Goal: Information Seeking & Learning: Learn about a topic

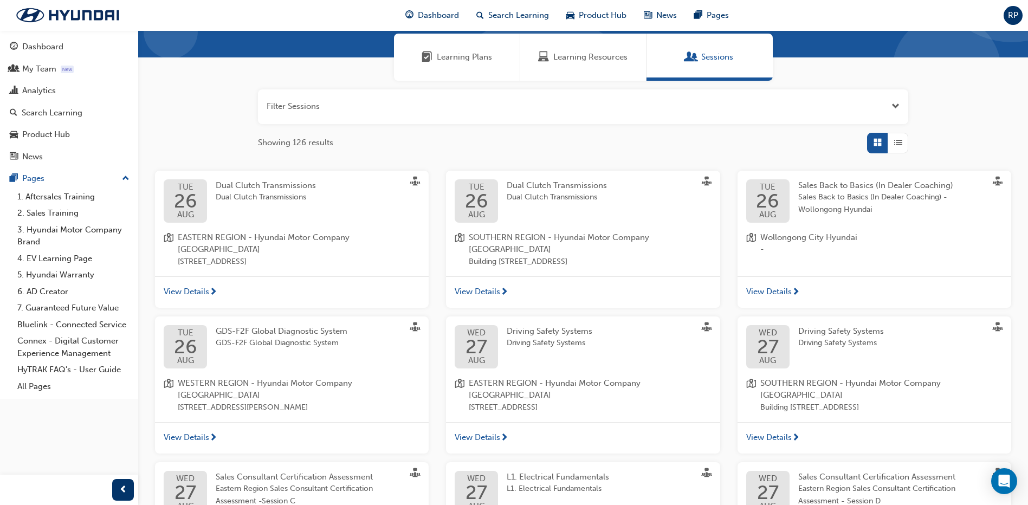
scroll to position [108, 0]
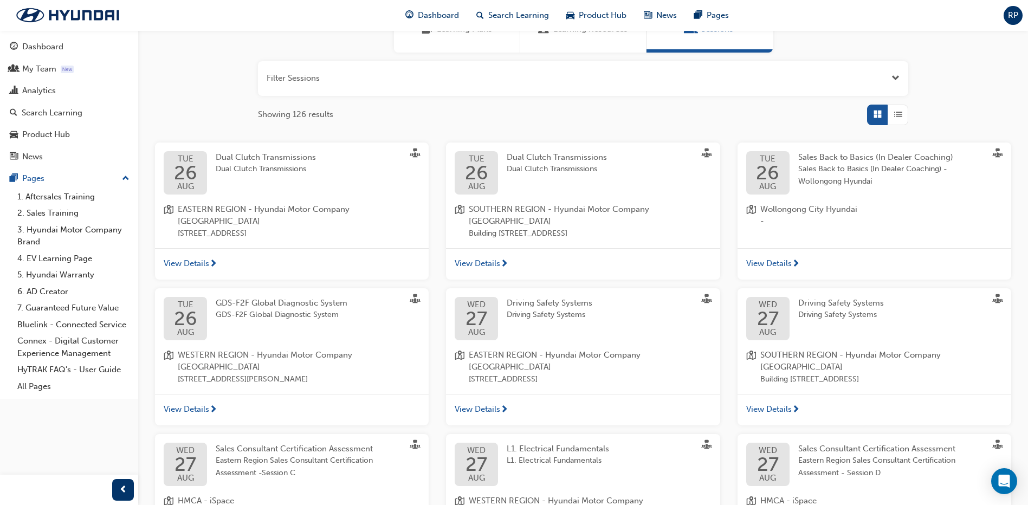
click at [289, 315] on span "GDS-F2F Global Diagnostic System" at bounding box center [282, 315] width 132 height 12
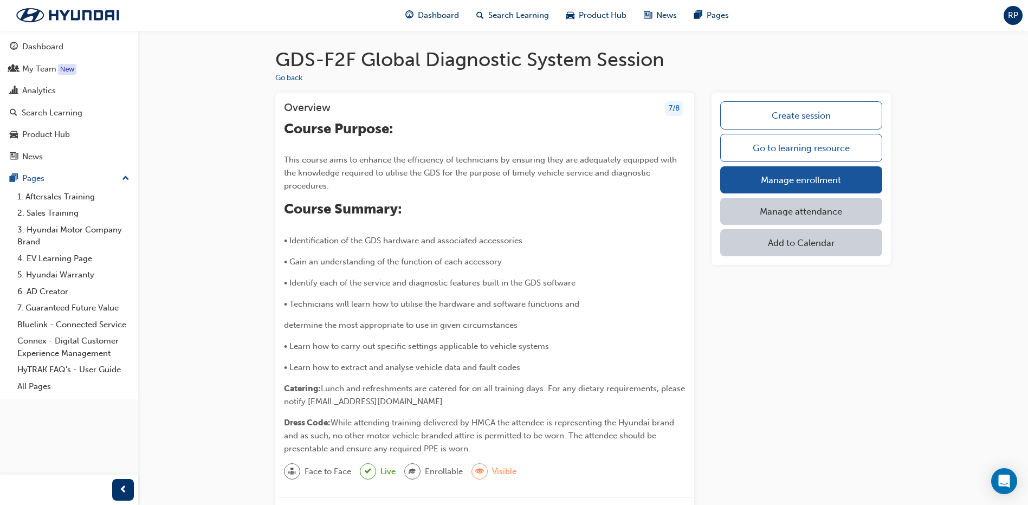
click at [814, 208] on link "Manage attendance" at bounding box center [801, 211] width 162 height 27
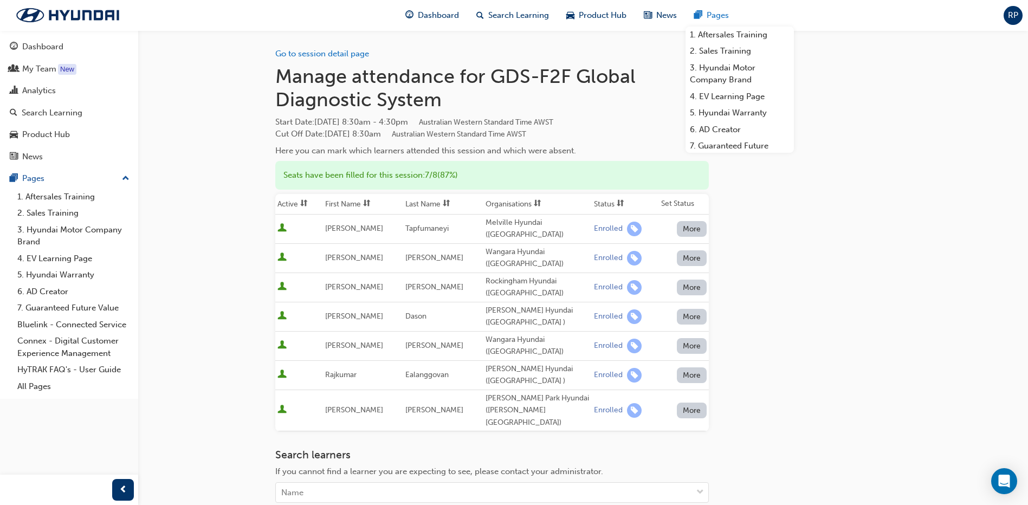
click at [722, 16] on span "Pages" at bounding box center [718, 15] width 22 height 12
click at [352, 53] on link "Go to session detail page" at bounding box center [322, 54] width 94 height 10
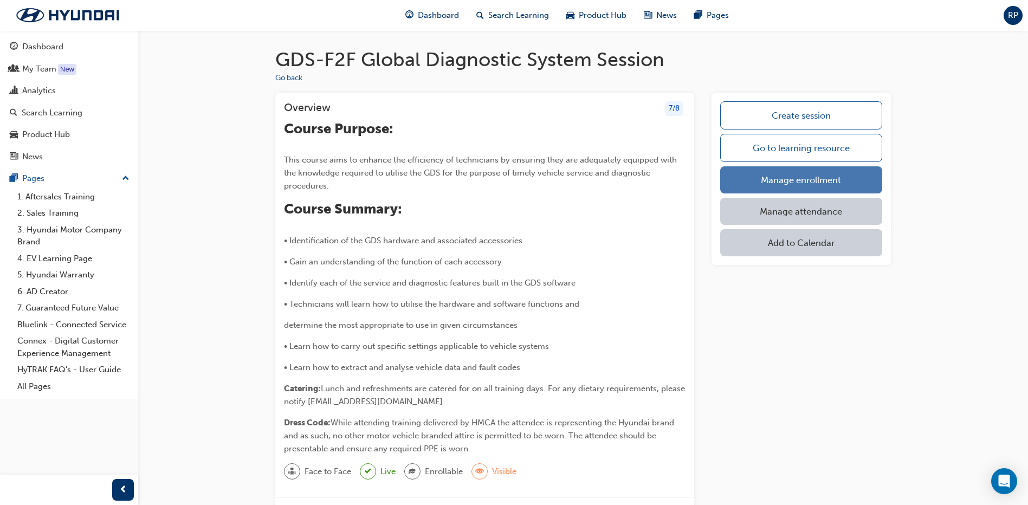
click at [814, 181] on link "Manage enrollment" at bounding box center [801, 179] width 162 height 27
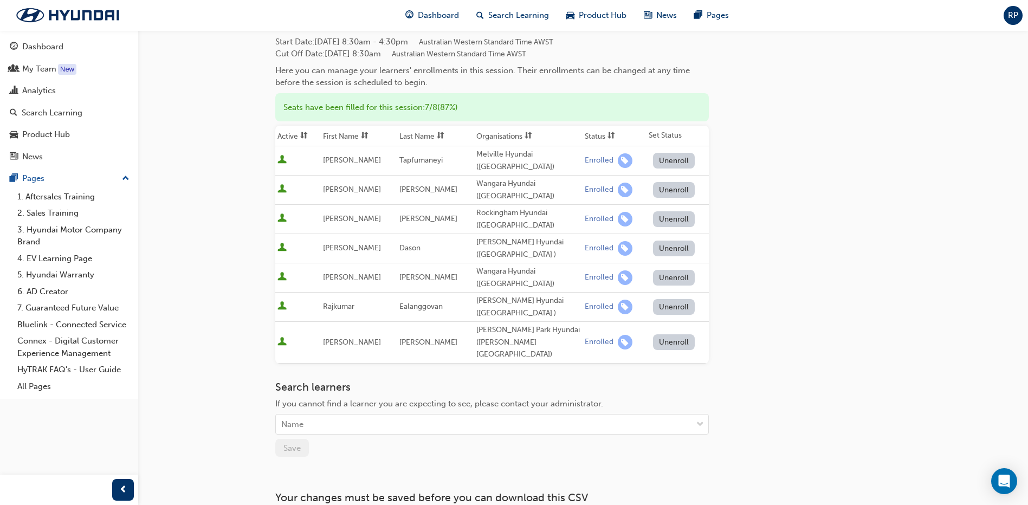
scroll to position [140, 0]
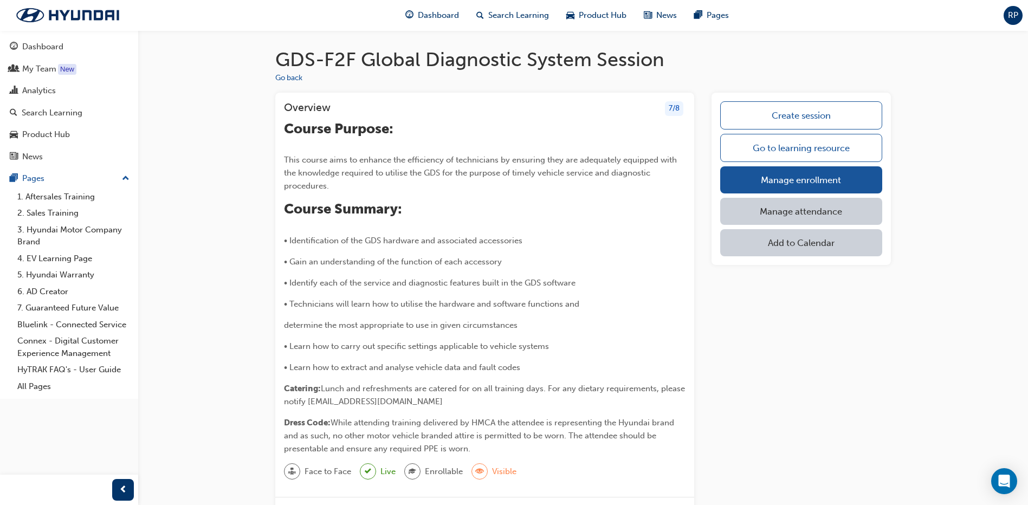
click at [794, 214] on link "Manage attendance" at bounding box center [801, 211] width 162 height 27
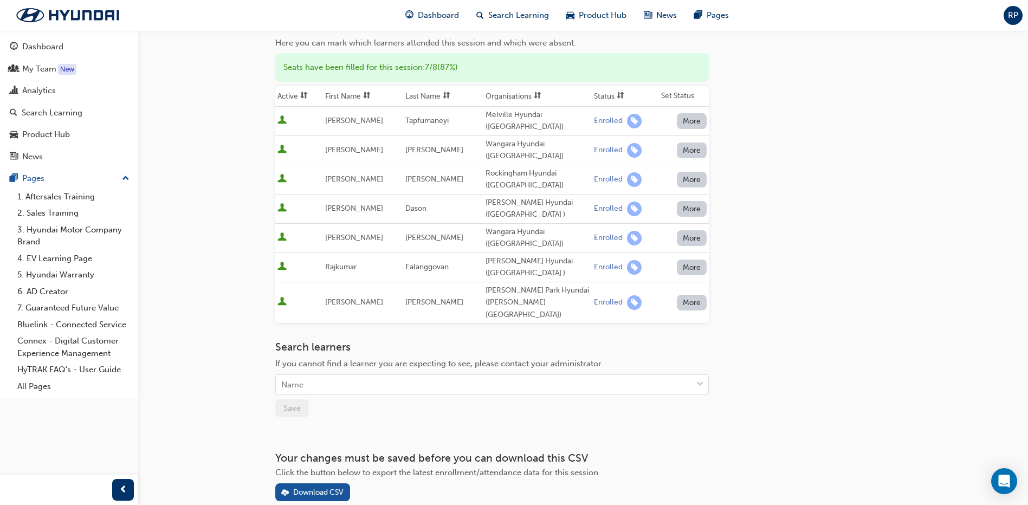
scroll to position [108, 0]
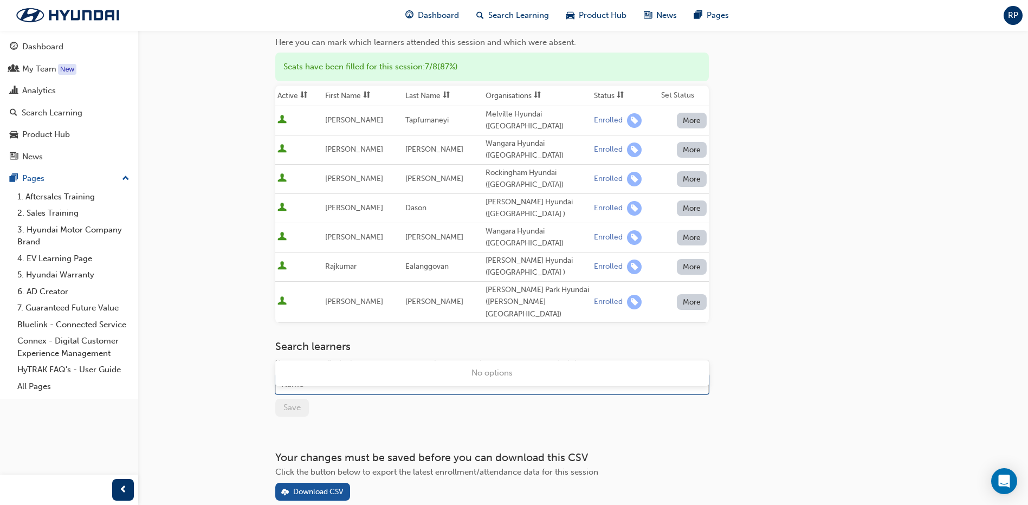
click at [698, 377] on span "down-icon" at bounding box center [701, 384] width 8 height 14
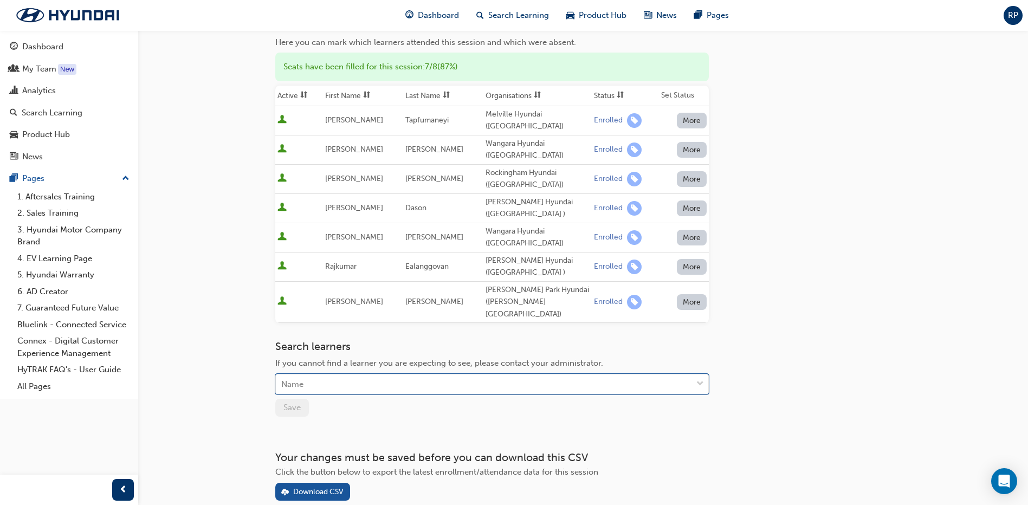
click at [815, 343] on div "Go to session detail page Manage attendance for GDS-F2F Global Diagnostic Syste…" at bounding box center [583, 211] width 616 height 579
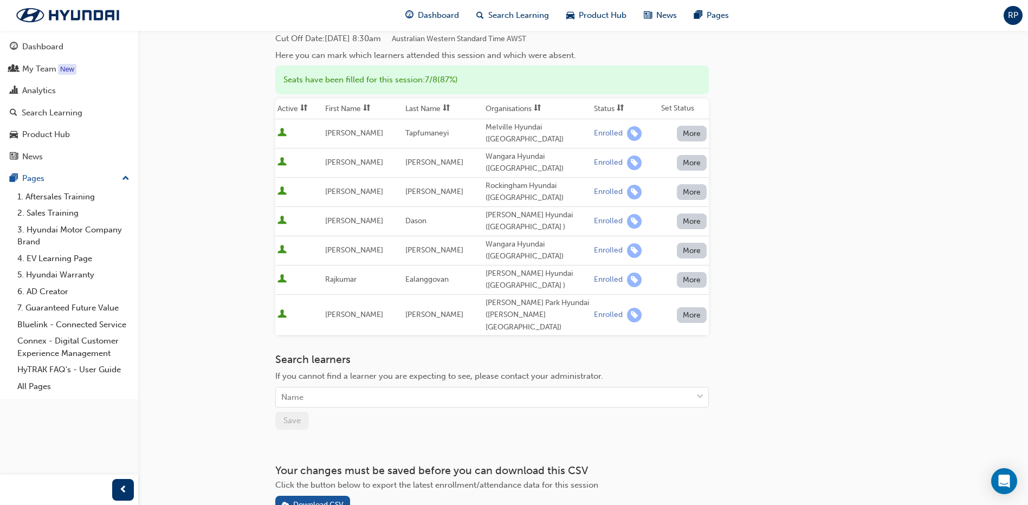
scroll to position [127, 0]
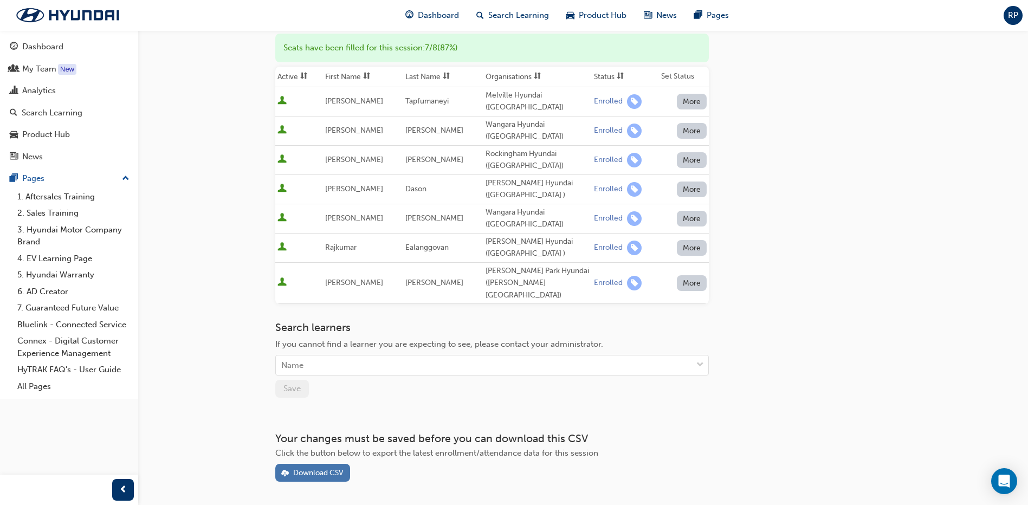
click at [329, 468] on div "Download CSV" at bounding box center [318, 472] width 50 height 9
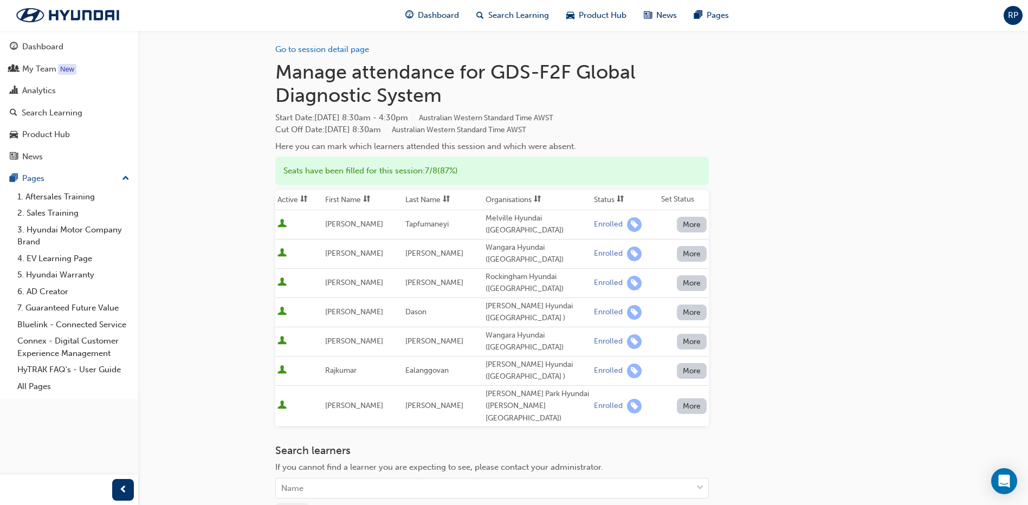
scroll to position [0, 0]
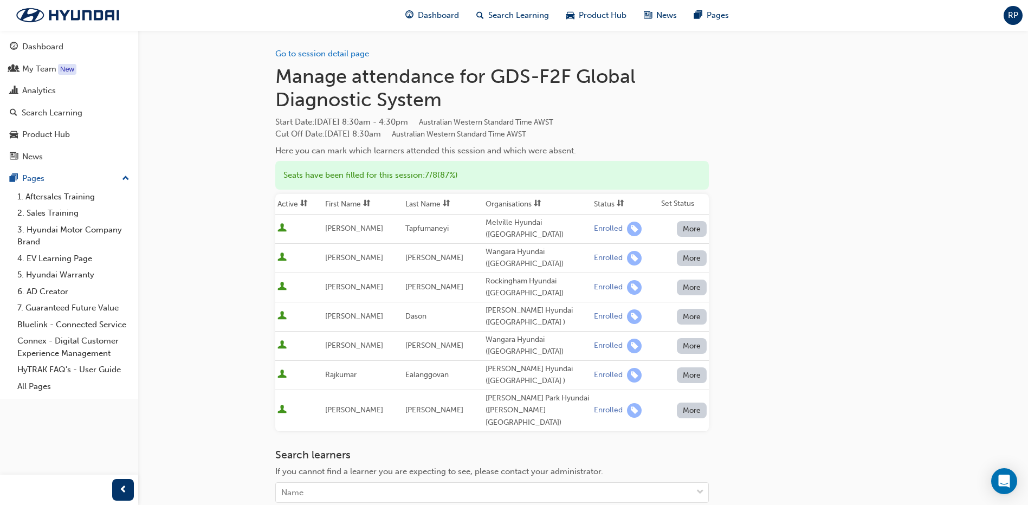
click at [877, 66] on div "Go to session detail page Manage attendance for GDS-F2F Global Diagnostic Syste…" at bounding box center [583, 319] width 616 height 579
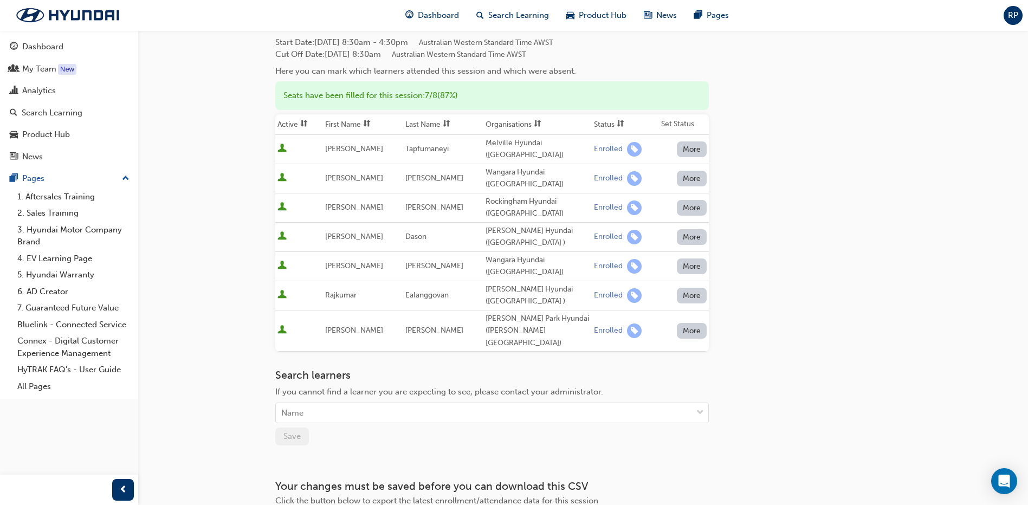
scroll to position [127, 0]
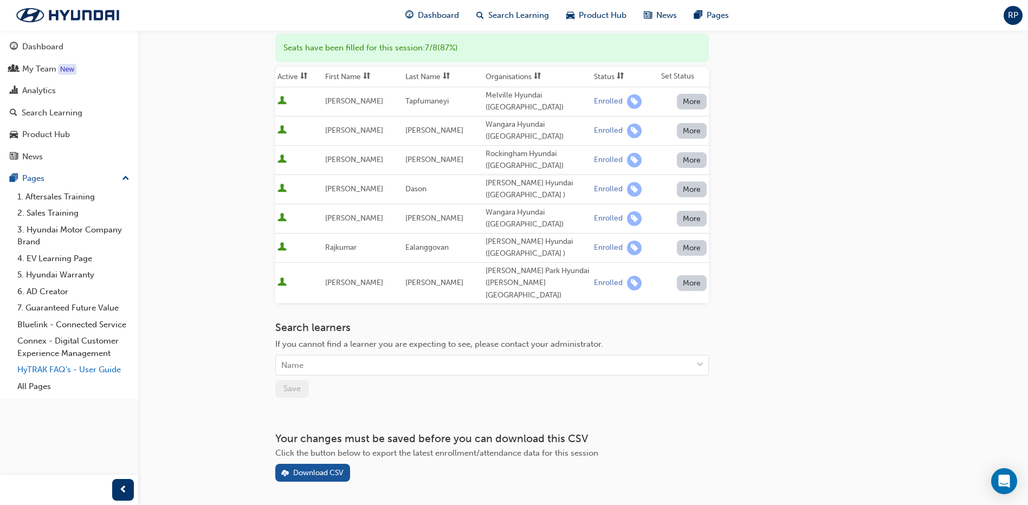
click at [80, 368] on link "HyTRAK FAQ's - User Guide" at bounding box center [73, 370] width 121 height 17
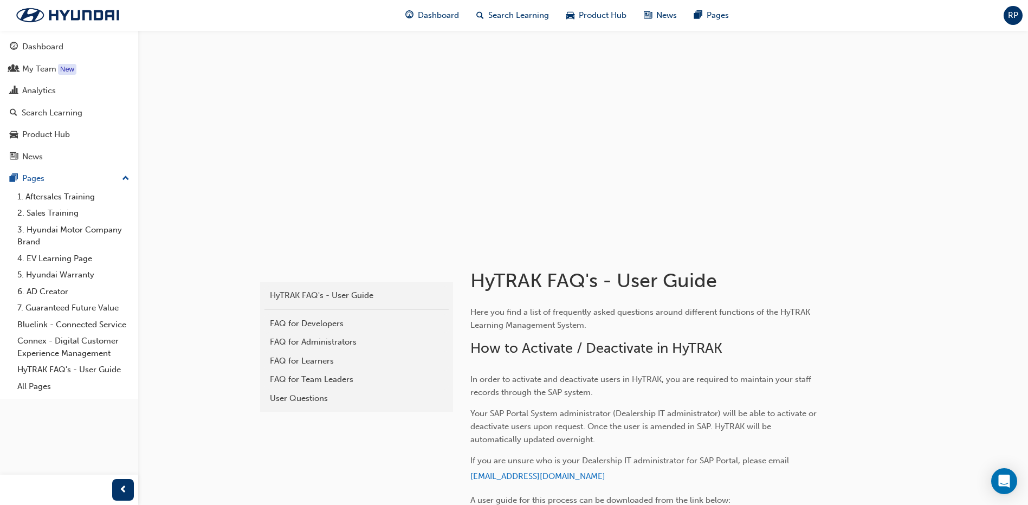
click at [323, 381] on div "FAQ for Team Leaders" at bounding box center [356, 379] width 173 height 12
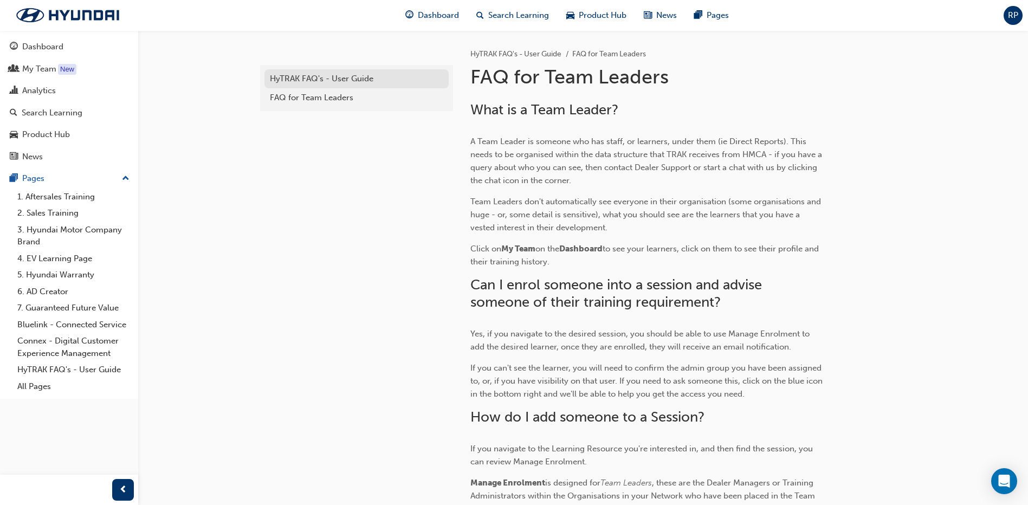
click at [366, 82] on div "HyTRAK FAQ's - User Guide" at bounding box center [356, 79] width 173 height 12
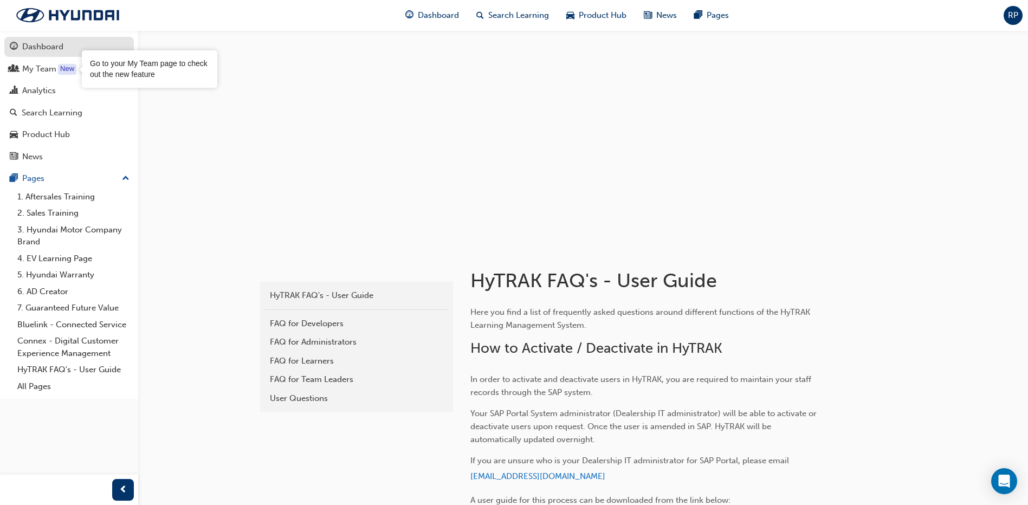
click at [46, 40] on link "Dashboard" at bounding box center [69, 47] width 130 height 20
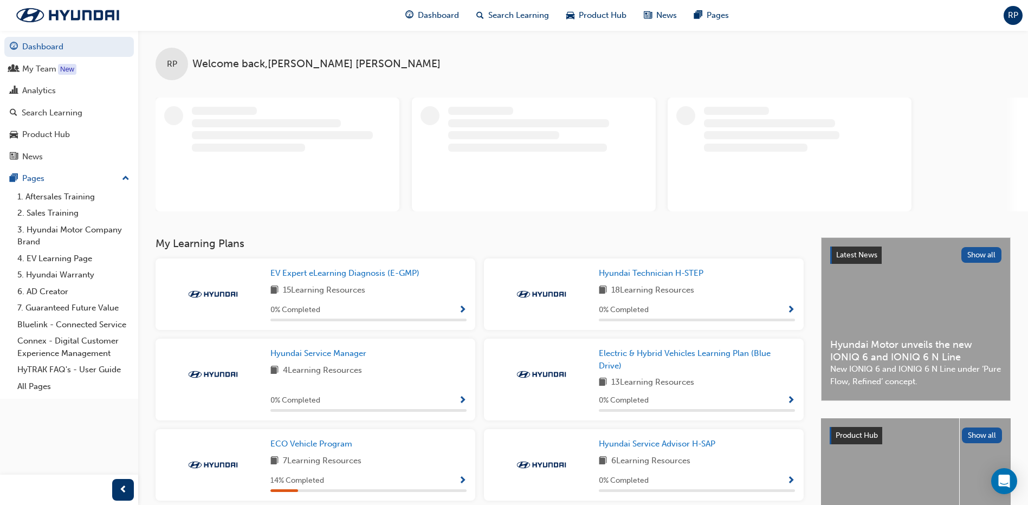
click at [1006, 15] on div "RP" at bounding box center [1013, 15] width 19 height 19
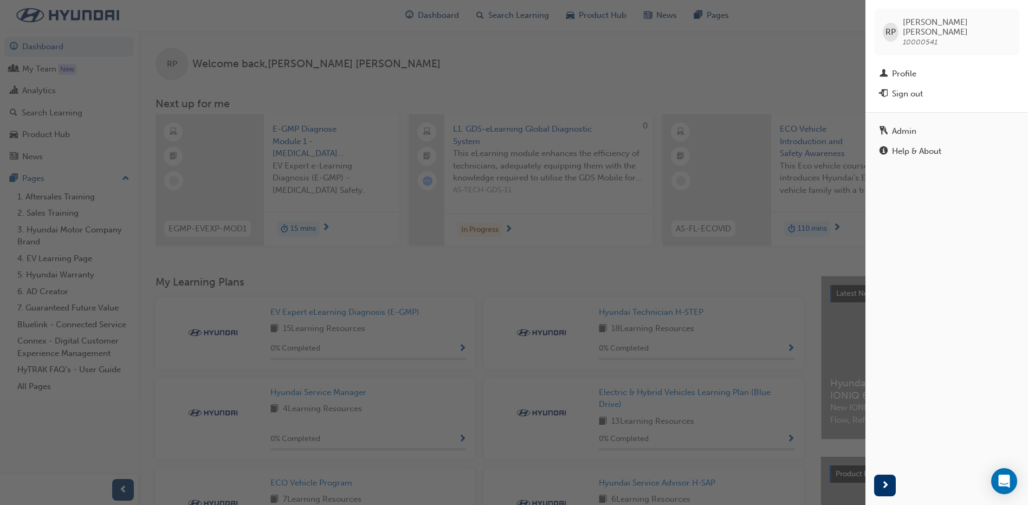
click at [925, 147] on div "Help & About" at bounding box center [916, 151] width 49 height 12
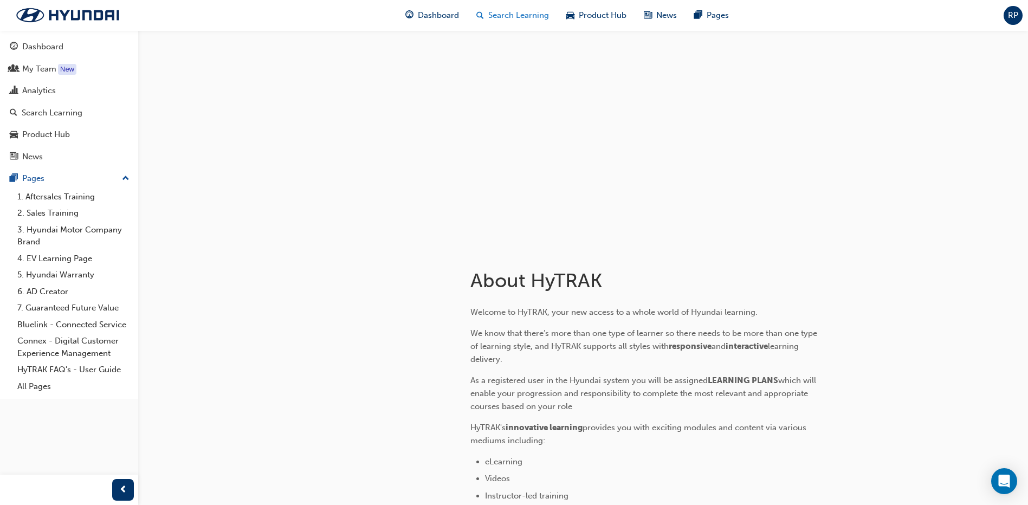
click at [503, 12] on span "Search Learning" at bounding box center [518, 15] width 61 height 12
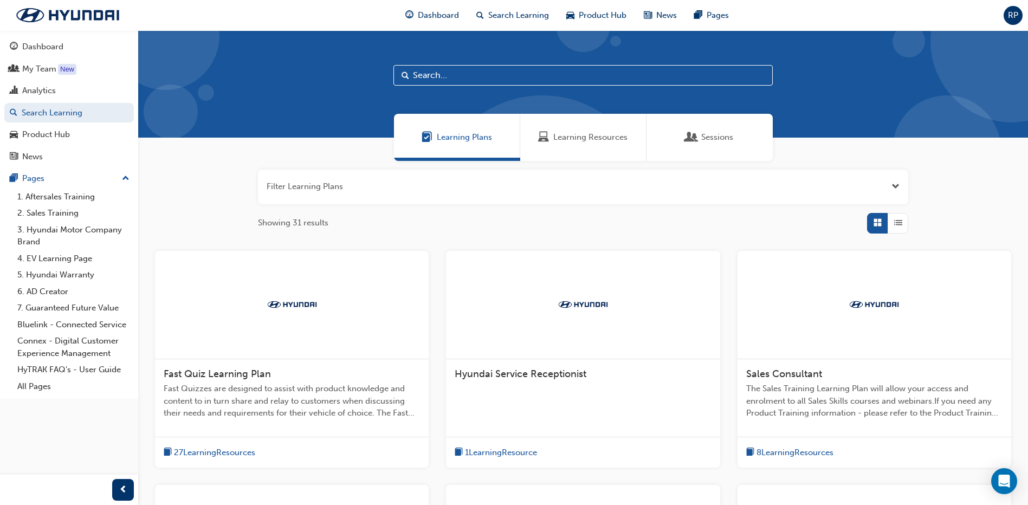
click at [460, 73] on input "text" at bounding box center [583, 75] width 379 height 21
type input "gds"
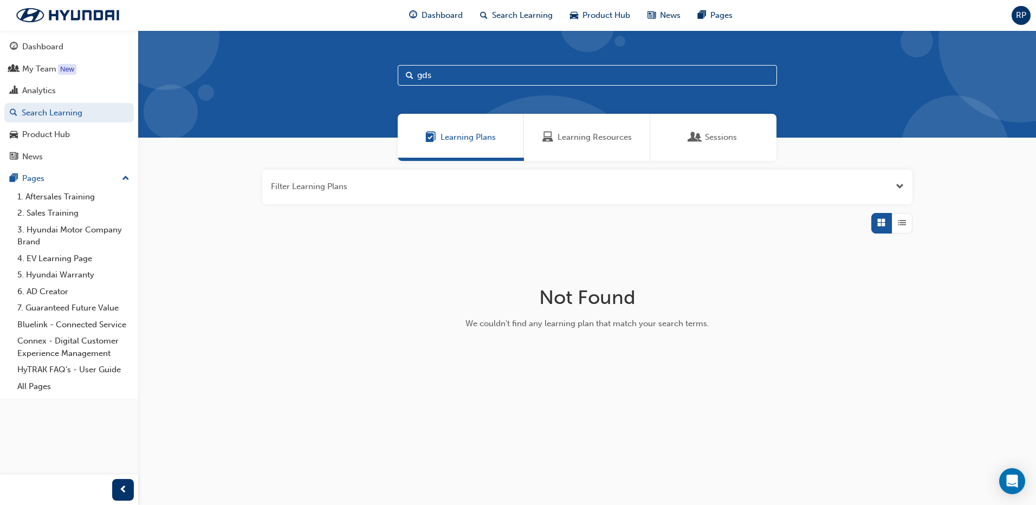
click at [583, 144] on div "Learning Resources" at bounding box center [587, 137] width 126 height 47
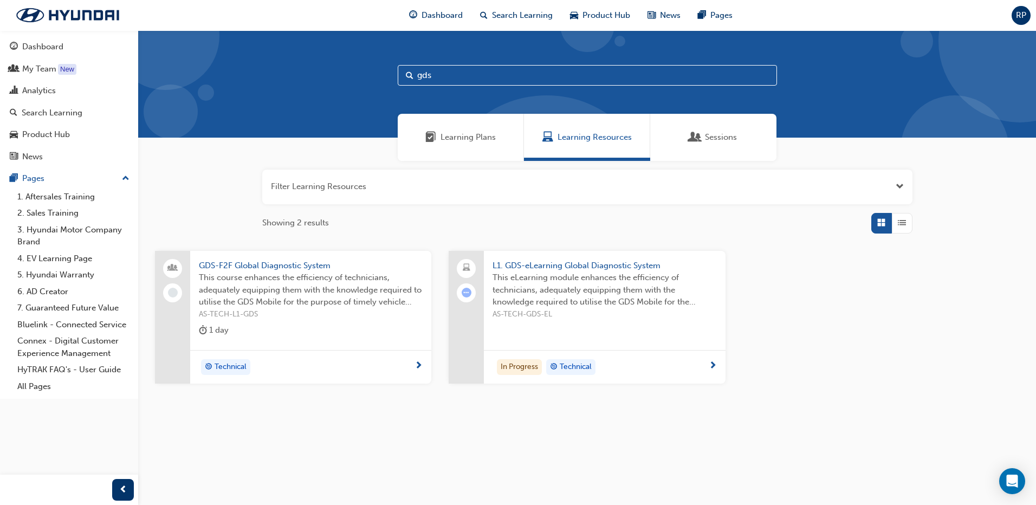
click at [417, 364] on span "next-icon" at bounding box center [419, 367] width 8 height 10
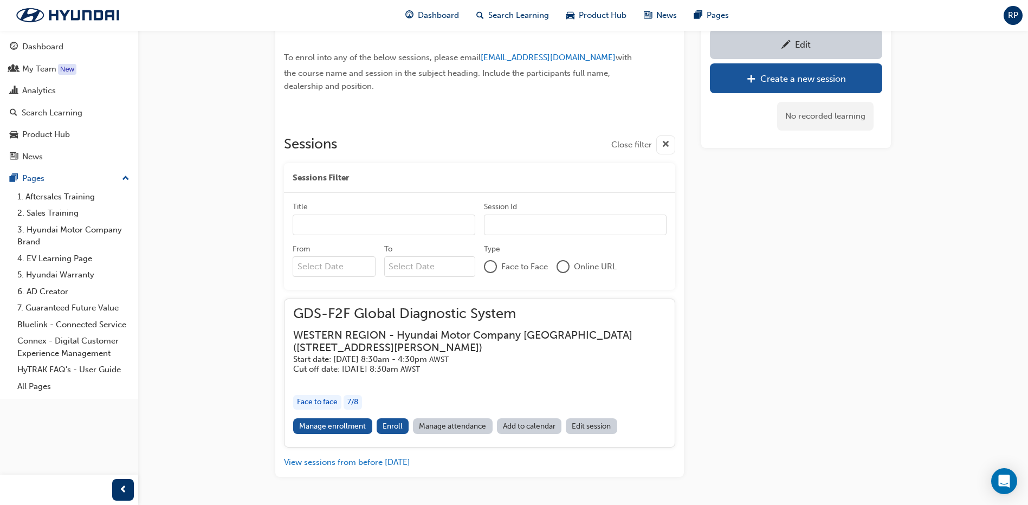
scroll to position [845, 0]
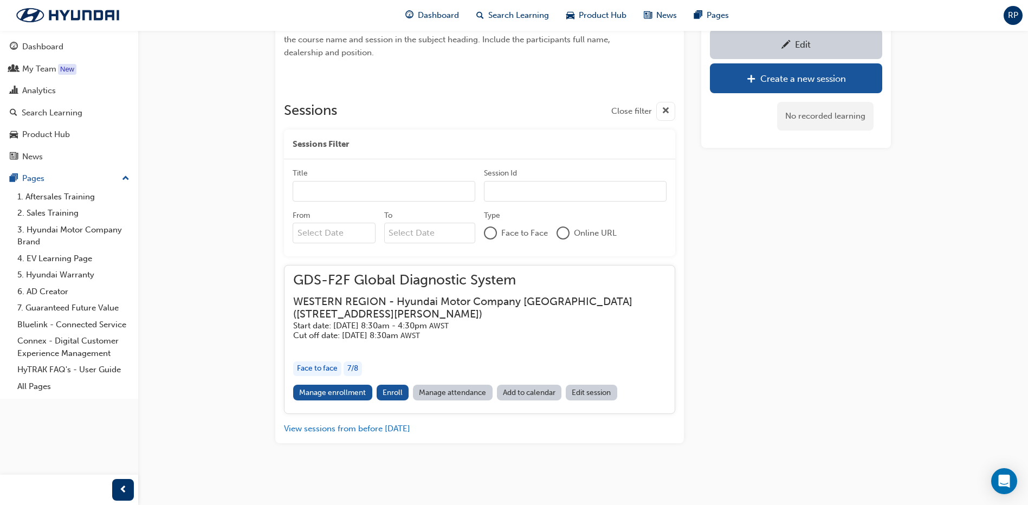
click at [331, 371] on div "Face to face" at bounding box center [317, 369] width 48 height 15
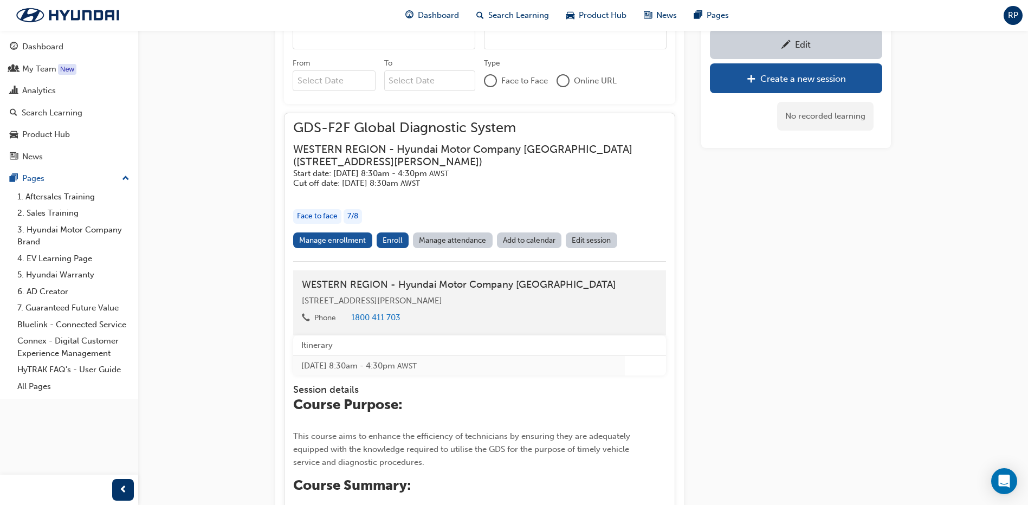
scroll to position [980, 0]
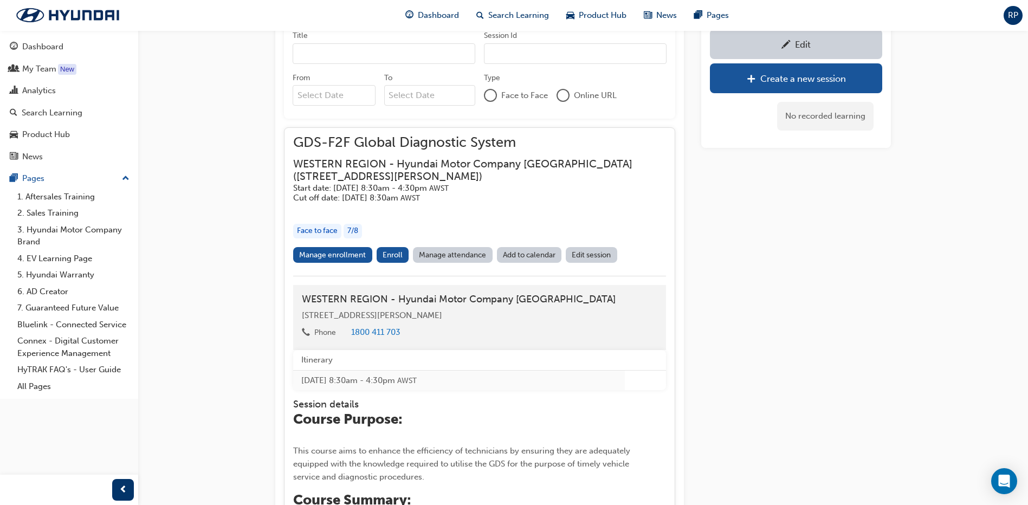
click at [468, 260] on link "Manage attendance" at bounding box center [453, 255] width 80 height 16
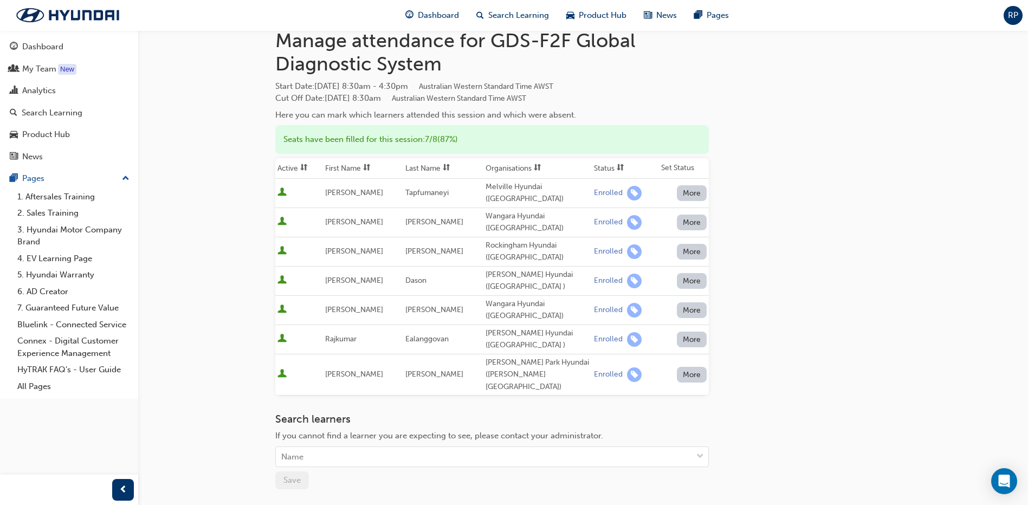
scroll to position [54, 0]
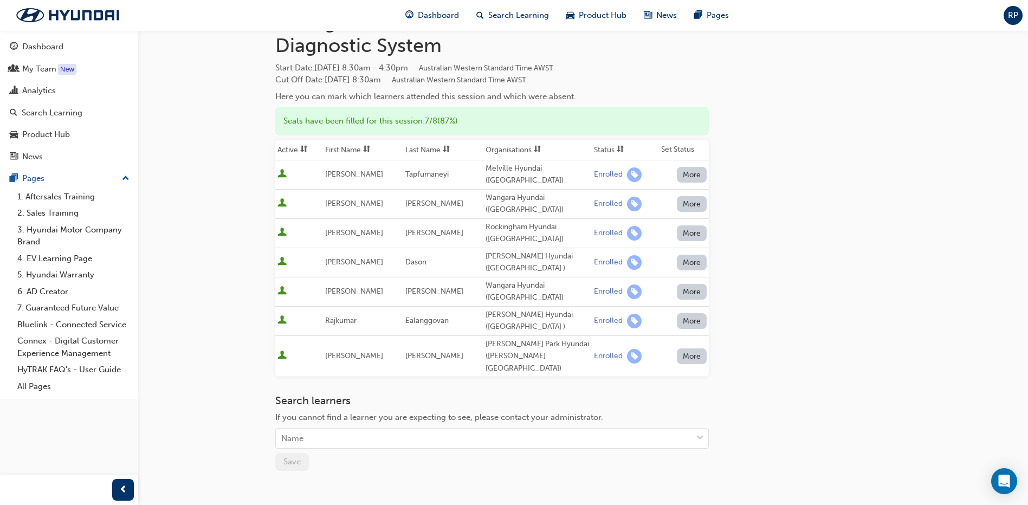
click at [694, 169] on button "More" at bounding box center [692, 175] width 30 height 16
click at [798, 221] on div "Go to session detail page Manage attendance for GDS-F2F Global Diagnostic Syste…" at bounding box center [583, 265] width 616 height 579
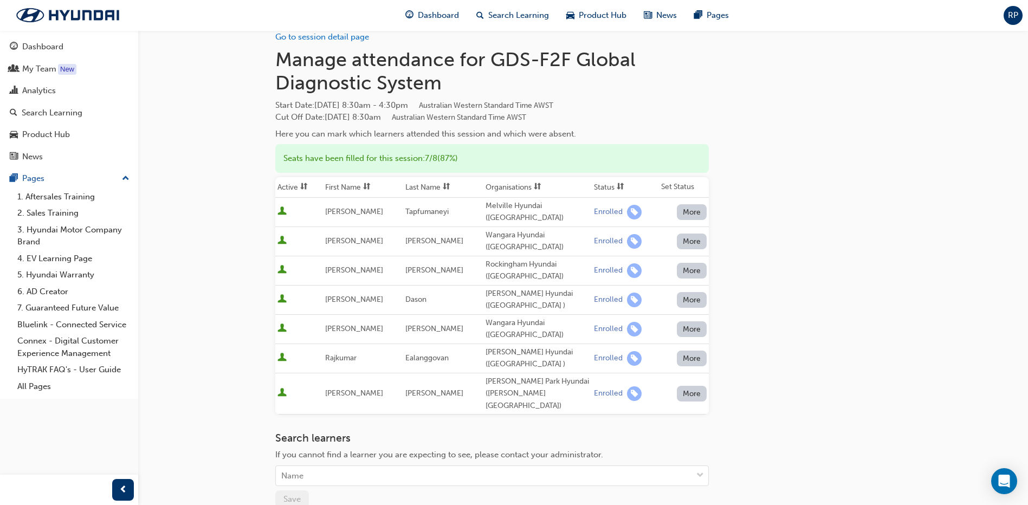
scroll to position [0, 0]
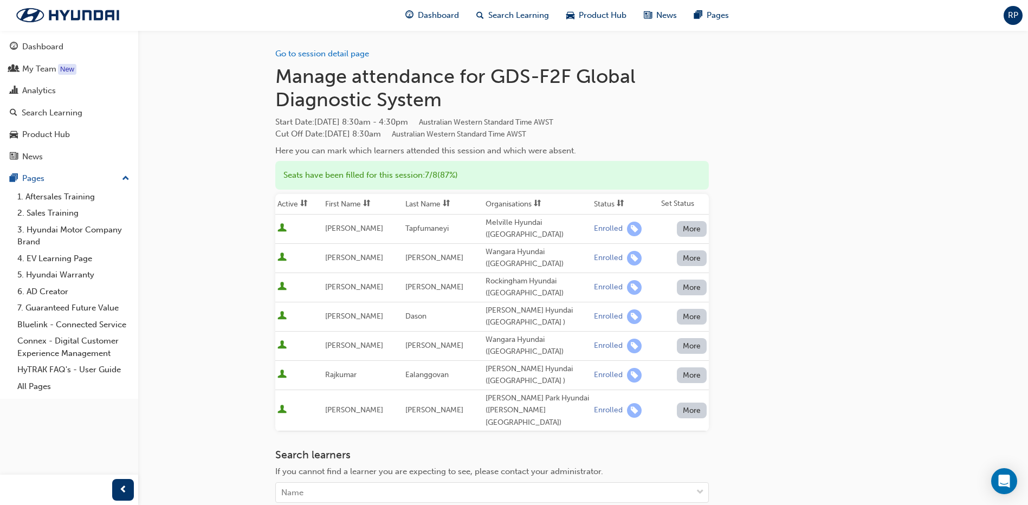
click at [776, 257] on div "Go to session detail page Manage attendance for GDS-F2F Global Diagnostic Syste…" at bounding box center [583, 319] width 616 height 579
